Goal: Find specific page/section: Find specific page/section

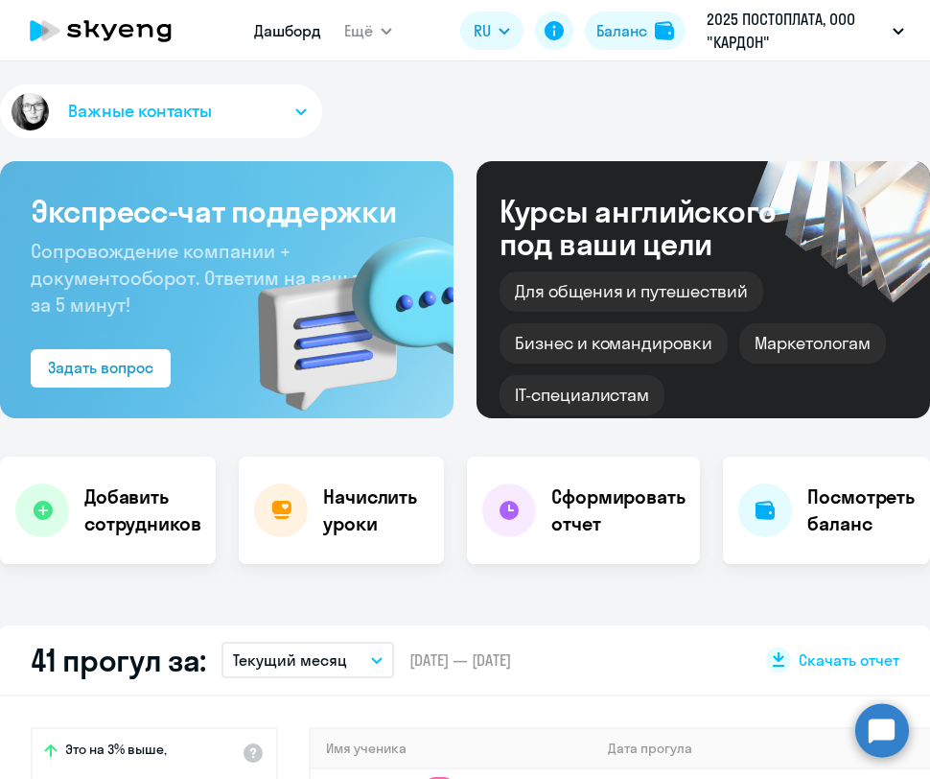
select select "30"
click at [290, 33] on link "Дашборд" at bounding box center [287, 30] width 67 height 19
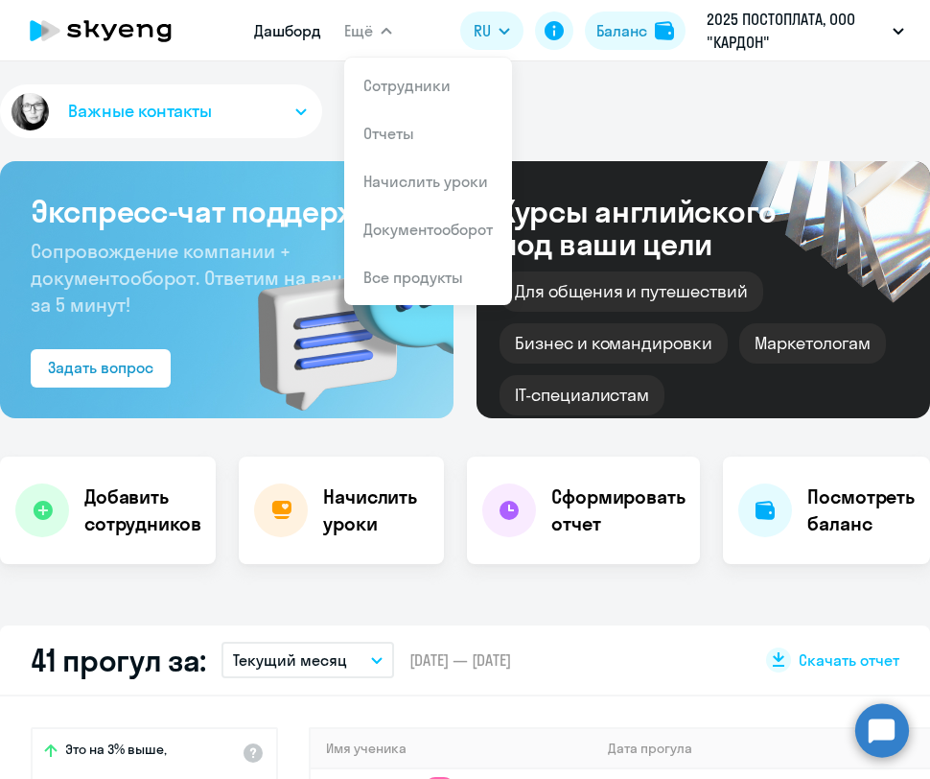
click at [377, 35] on button "Ещё" at bounding box center [368, 31] width 48 height 38
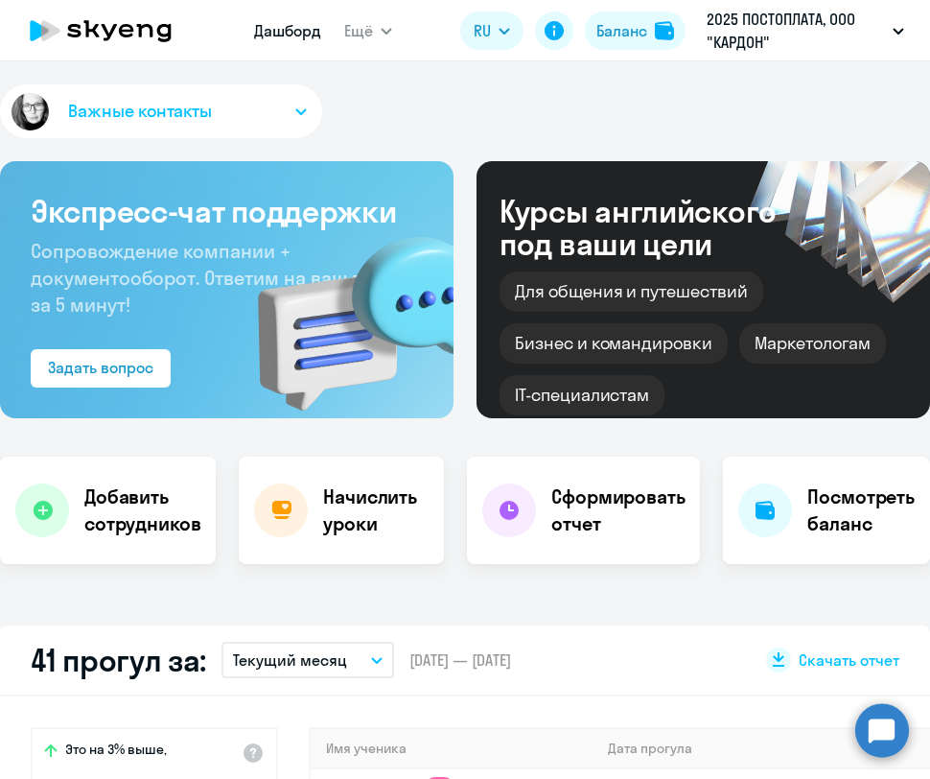
click at [364, 29] on span "Ещё" at bounding box center [358, 30] width 29 height 23
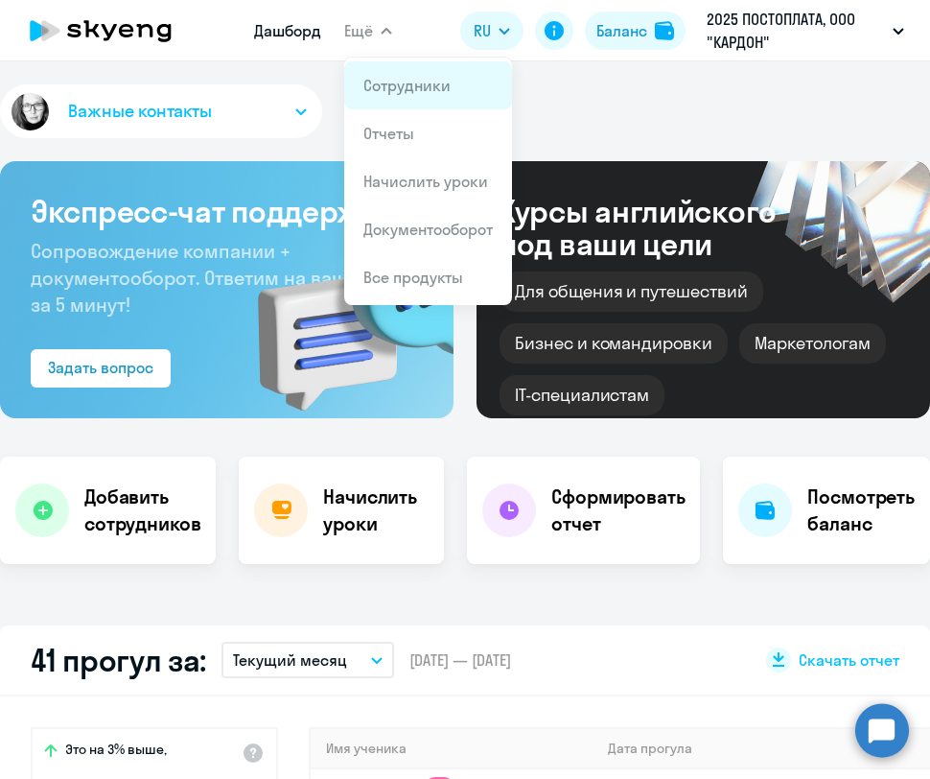
click at [387, 93] on link "Сотрудники" at bounding box center [406, 85] width 87 height 19
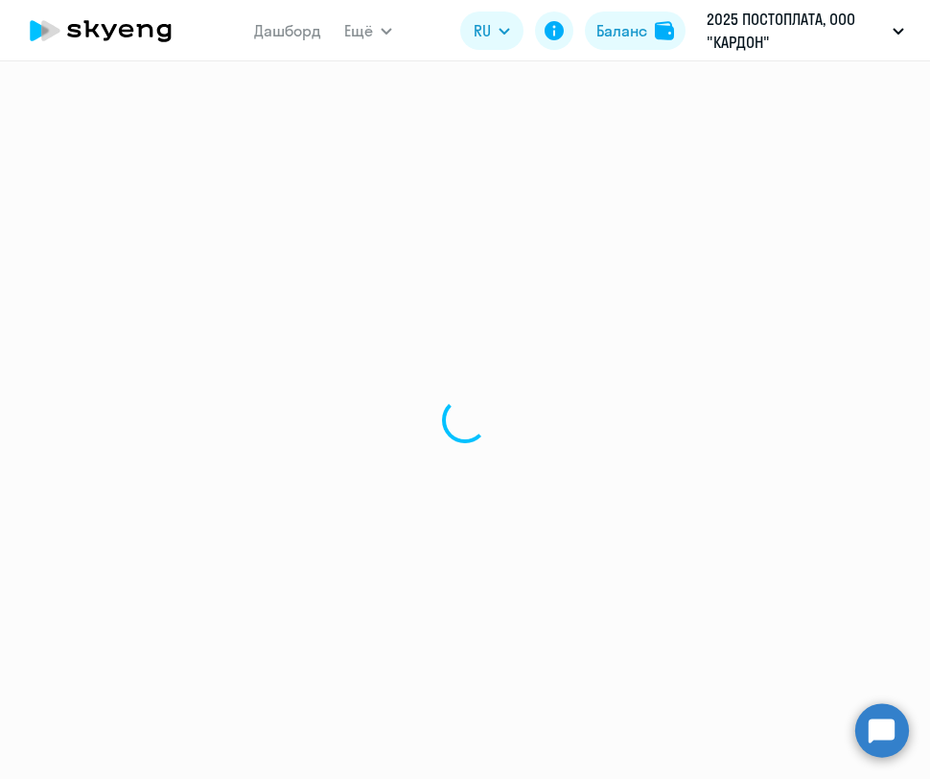
select select "30"
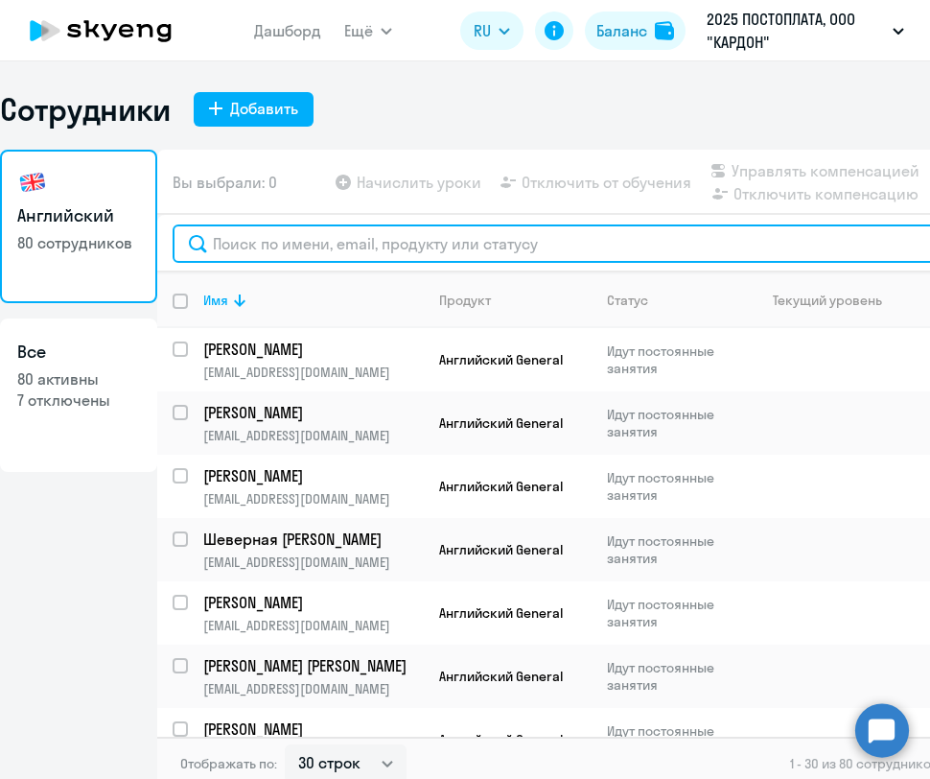
click at [351, 236] on input "text" at bounding box center [606, 243] width 866 height 38
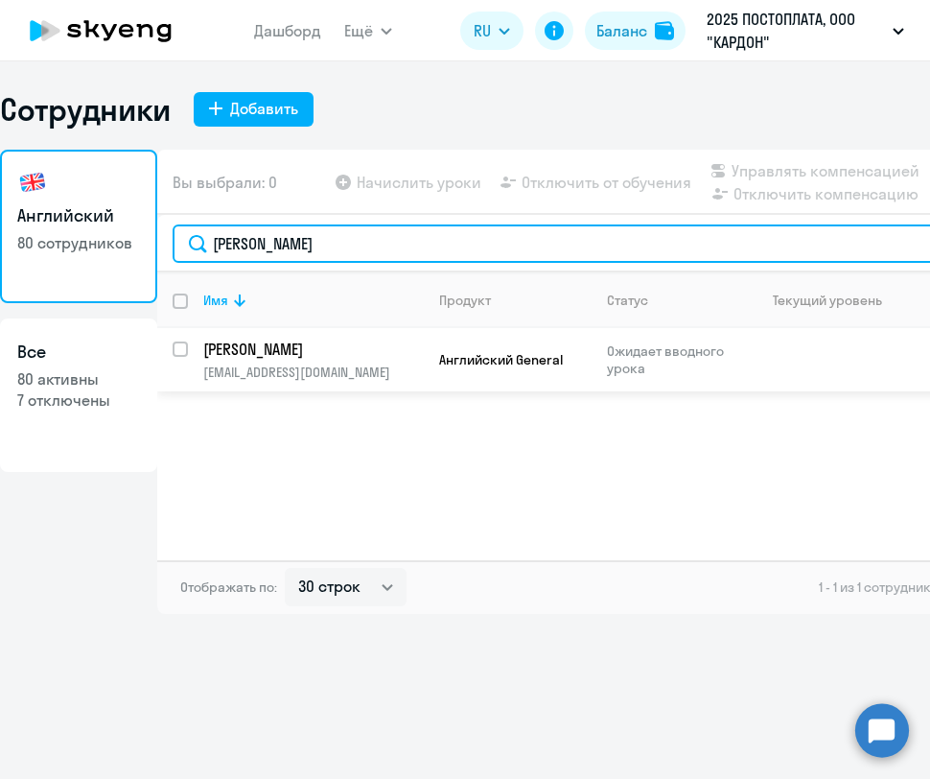
type input "[PERSON_NAME]"
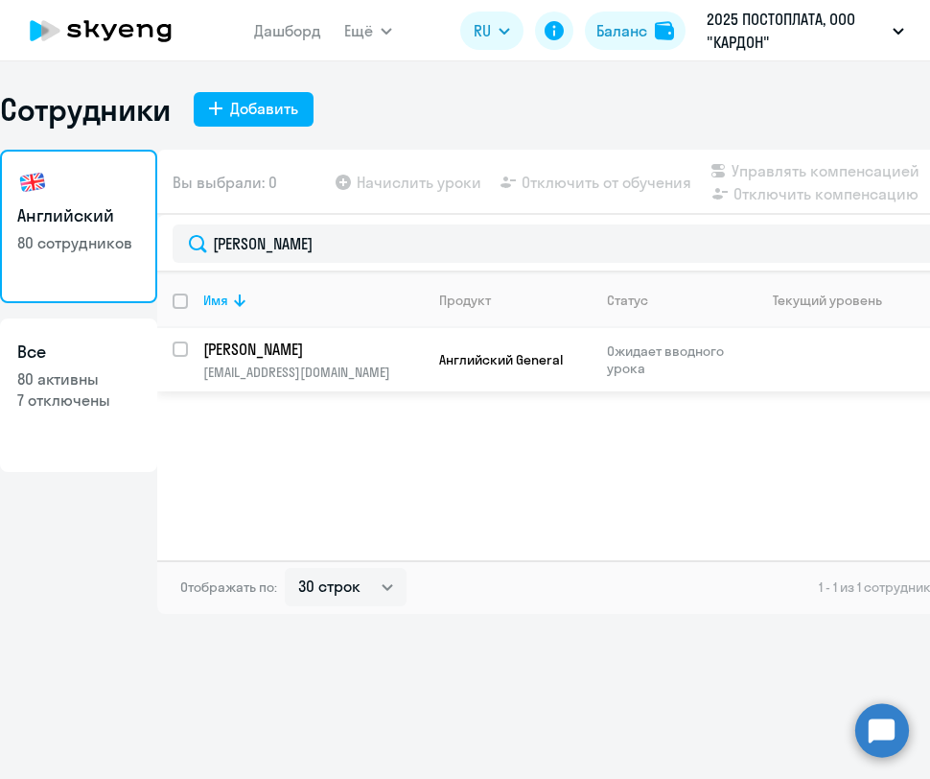
click at [321, 346] on p "[PERSON_NAME]" at bounding box center [311, 348] width 217 height 21
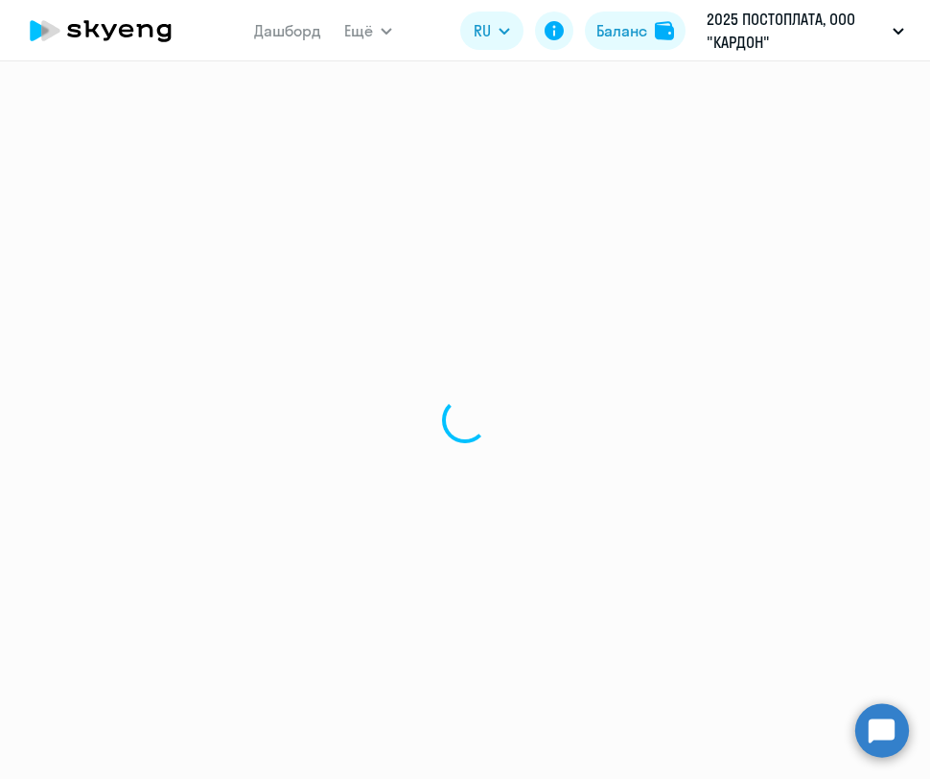
select select "english"
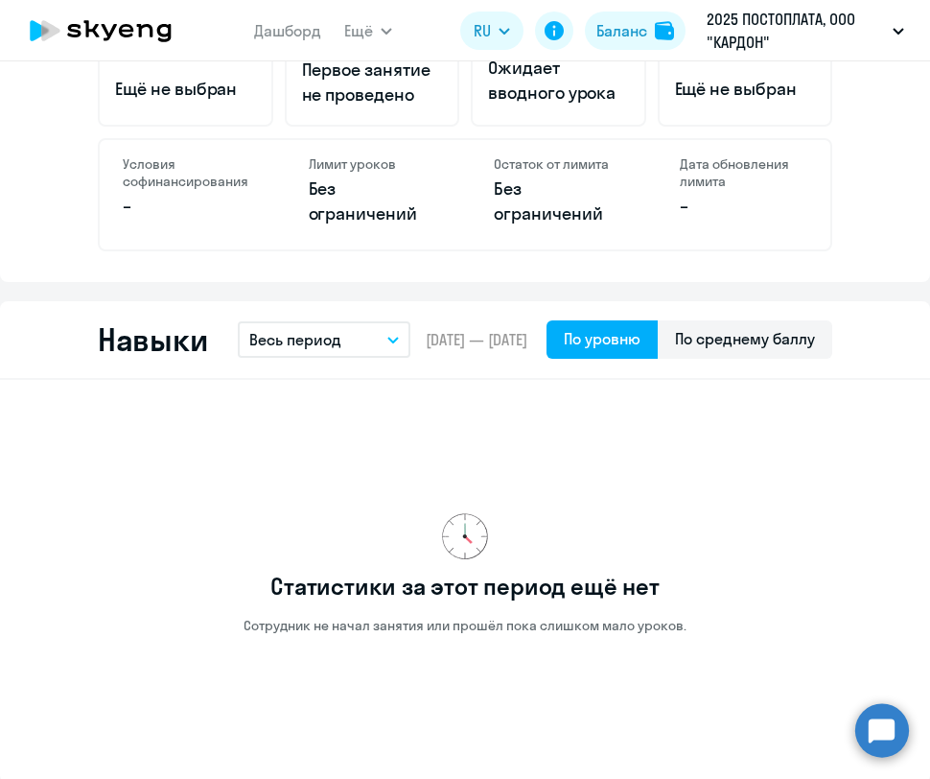
scroll to position [676, 0]
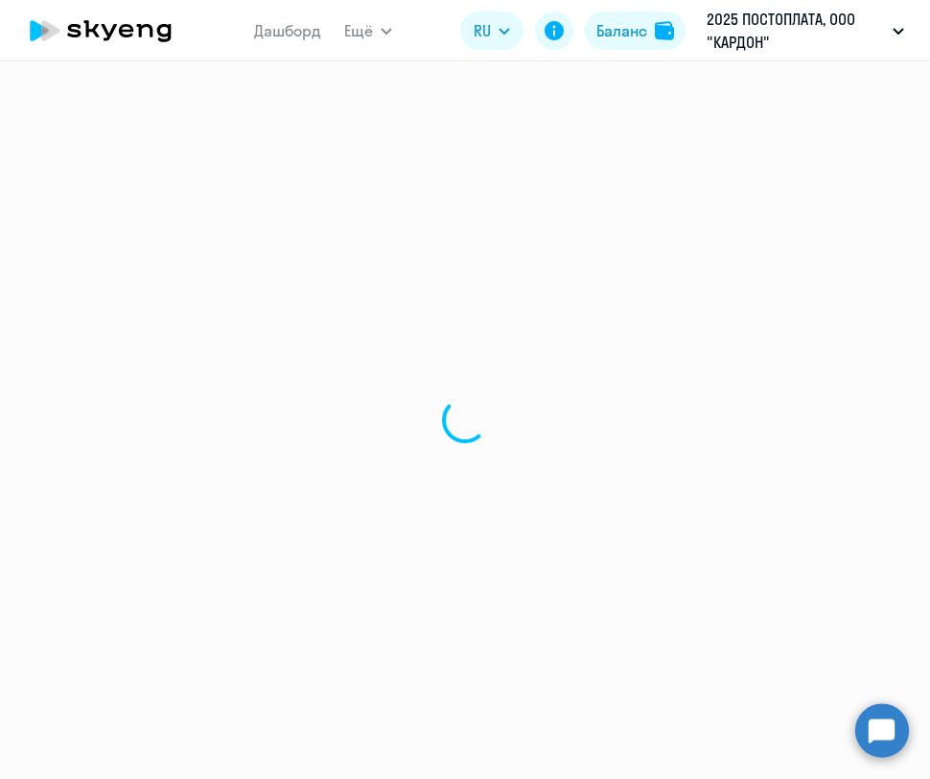
select select "30"
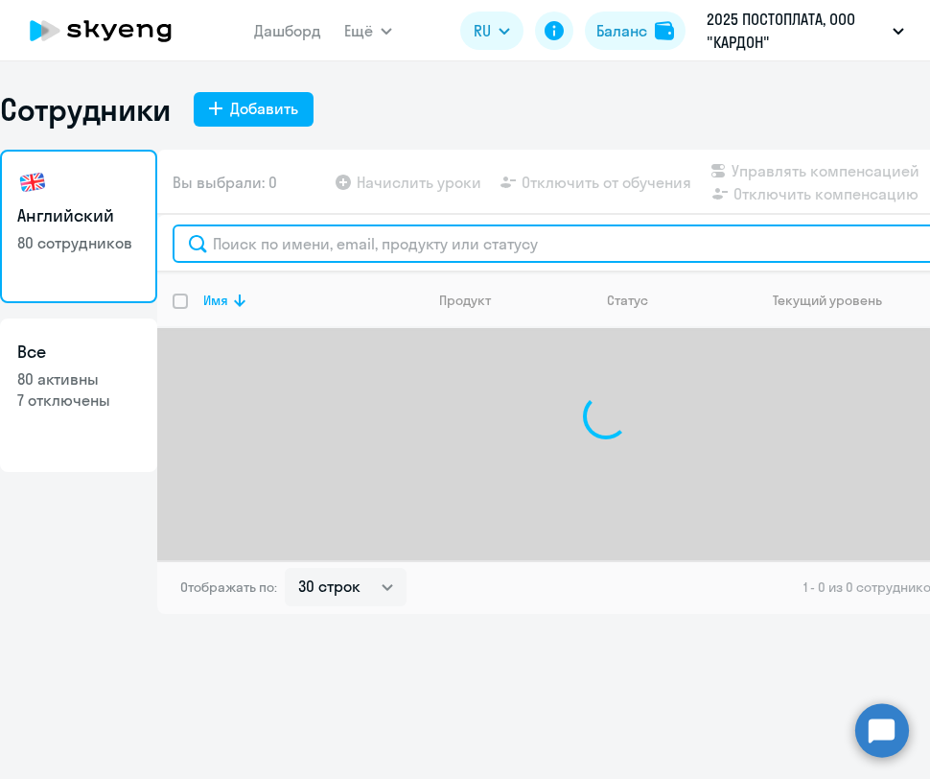
click at [359, 245] on input "text" at bounding box center [606, 243] width 866 height 38
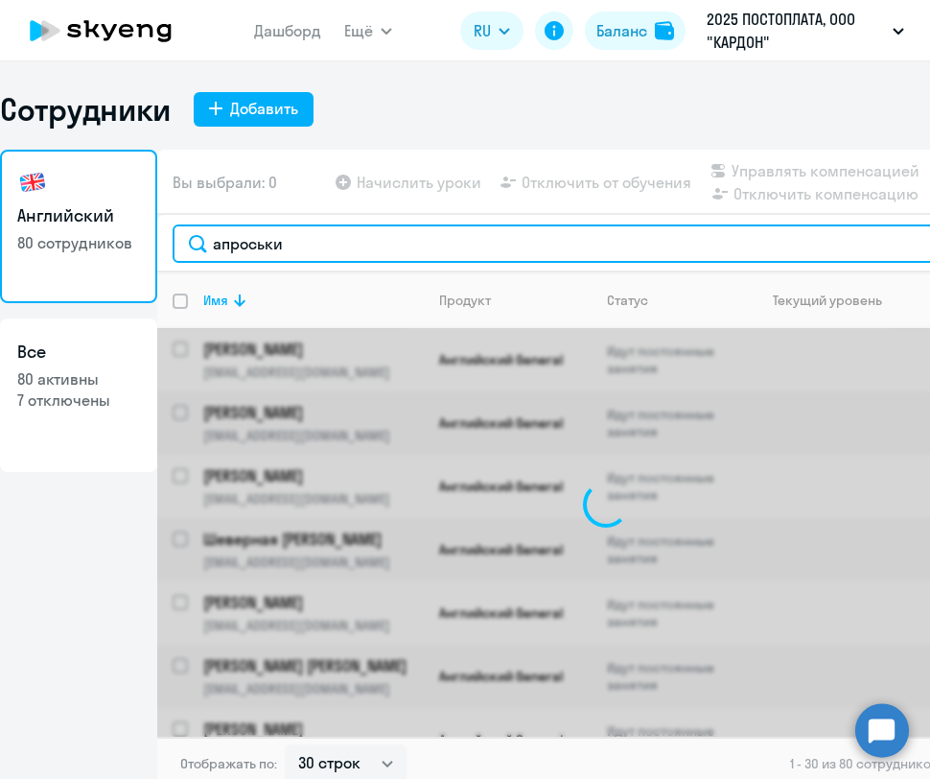
type input "апроськин"
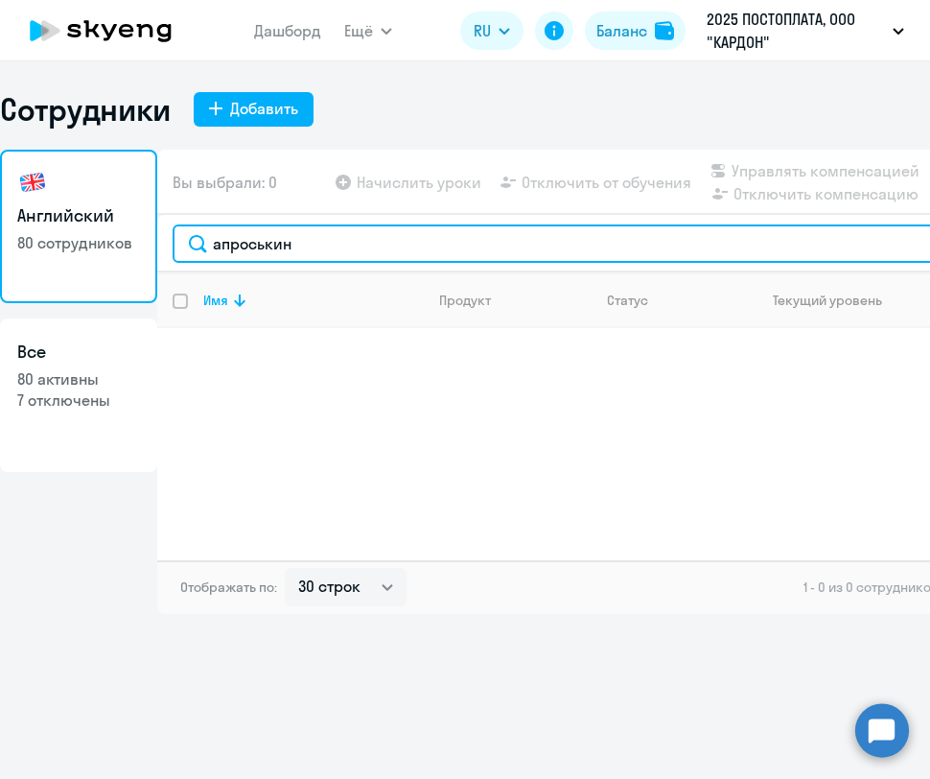
click at [376, 250] on input "апроськин" at bounding box center [606, 243] width 866 height 38
